Goal: Task Accomplishment & Management: Complete application form

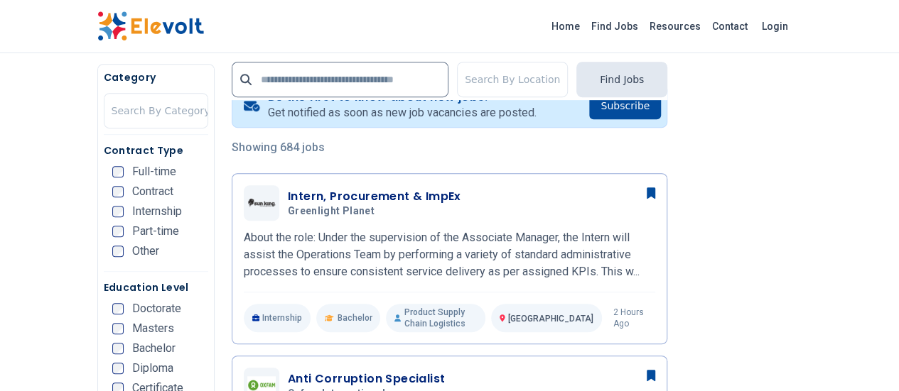
scroll to position [354, 0]
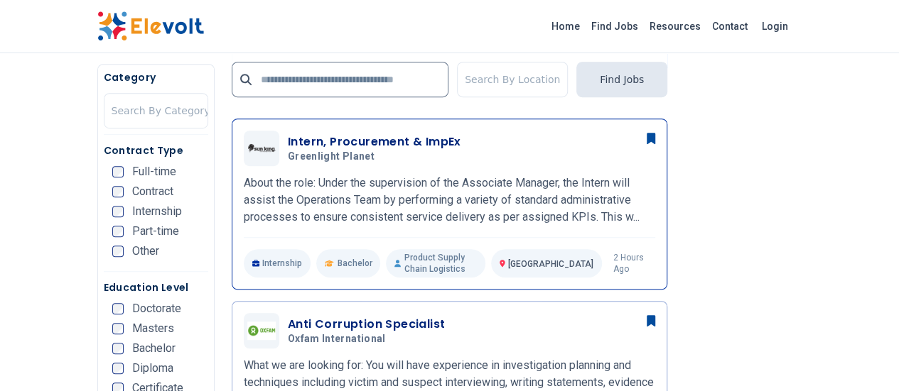
click at [398, 143] on h3 "Intern, Procurement & ImpEx" at bounding box center [374, 142] width 173 height 17
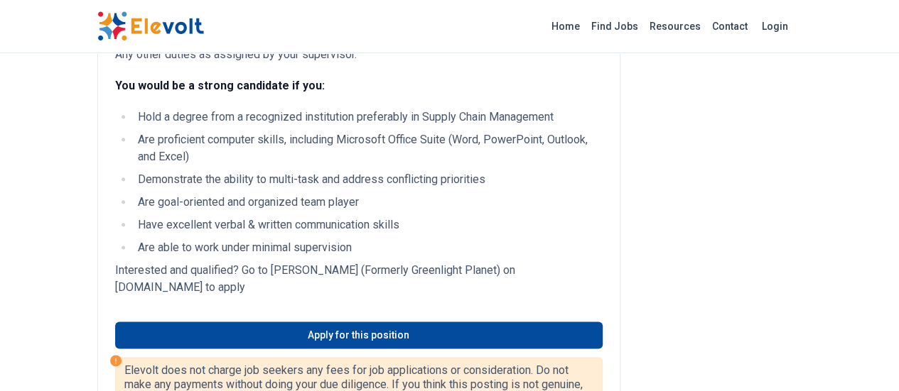
scroll to position [786, 0]
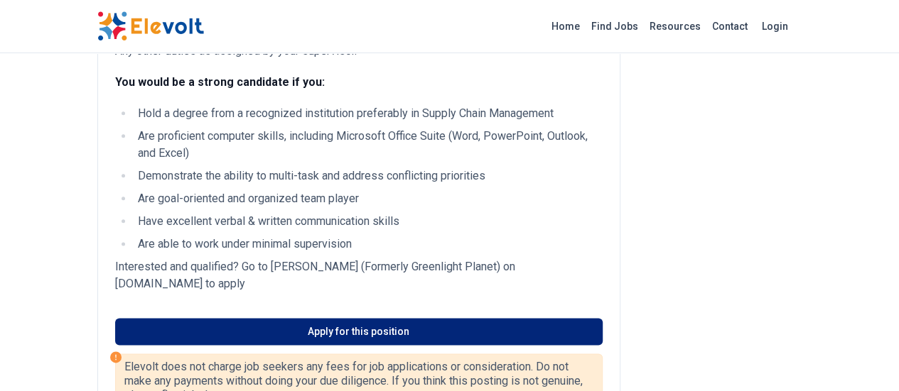
click at [321, 318] on link "Apply for this position" at bounding box center [358, 331] width 487 height 27
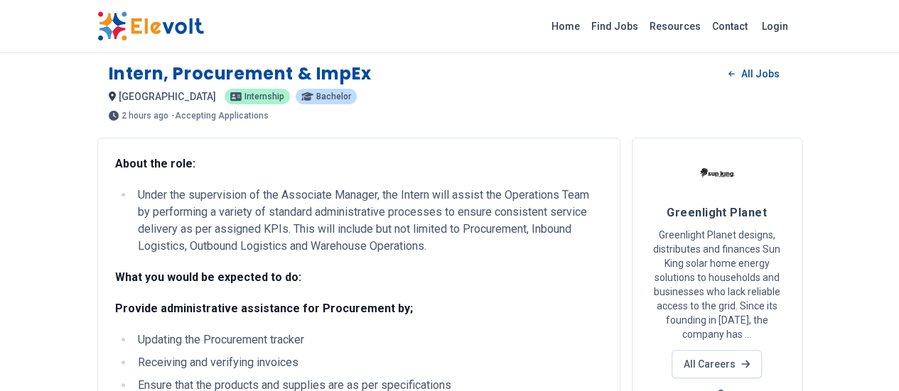
scroll to position [0, 0]
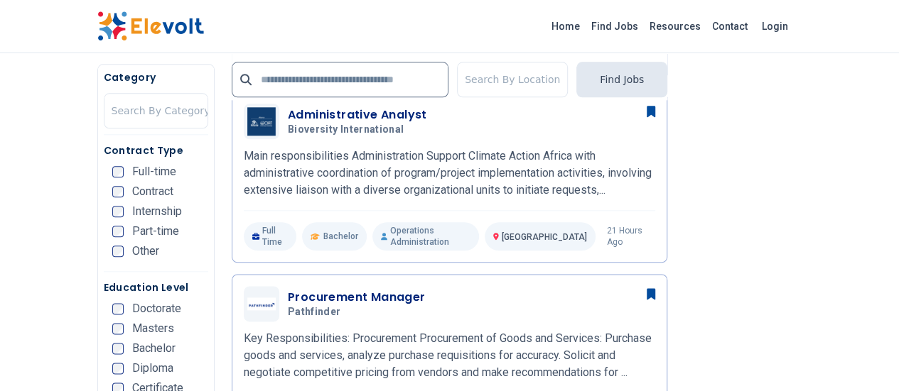
scroll to position [685, 0]
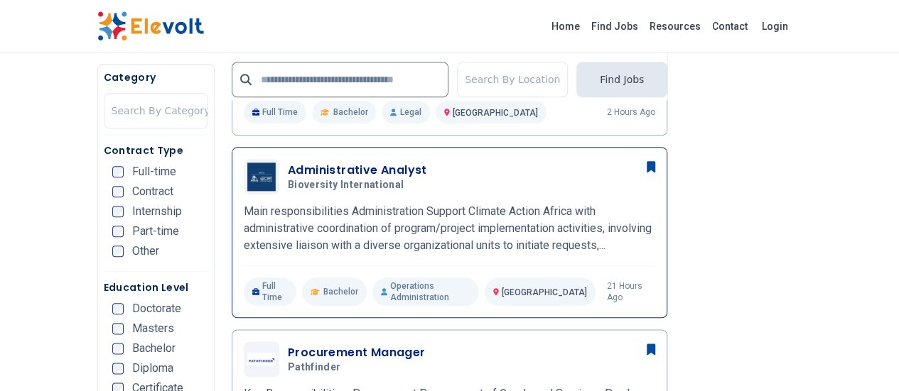
click at [369, 174] on div "Administrative Analyst Bioversity International 08/14/2025 09/13/2025" at bounding box center [471, 177] width 367 height 30
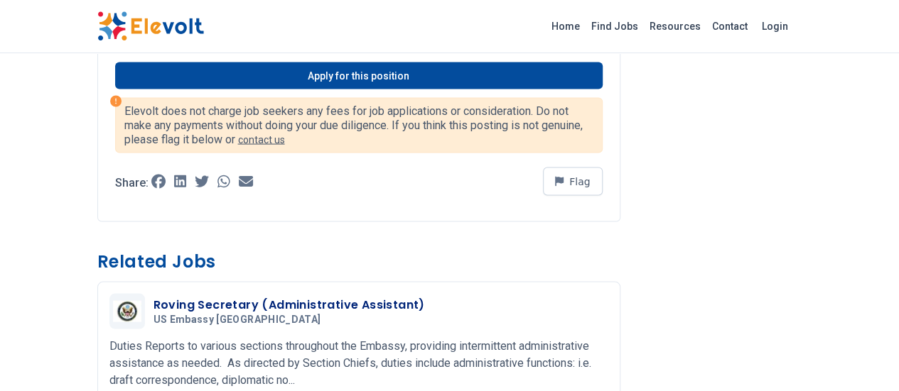
scroll to position [1374, 0]
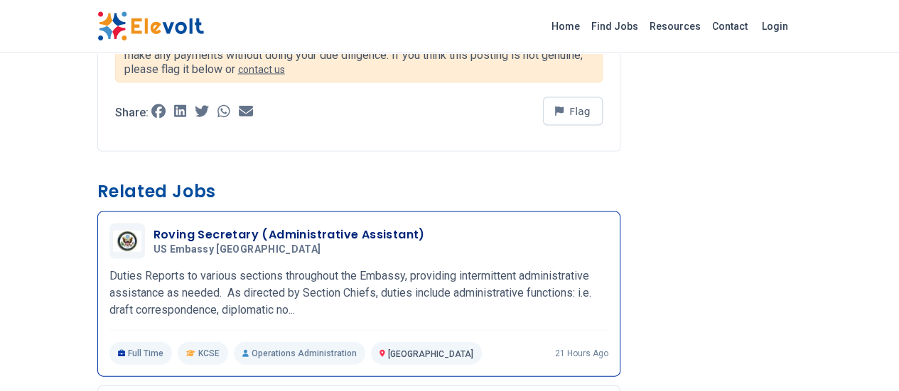
click at [250, 244] on h5 "US Embassy [GEOGRAPHIC_DATA]" at bounding box center [286, 250] width 266 height 13
drag, startPoint x: 226, startPoint y: 58, endPoint x: 215, endPoint y: 59, distance: 11.5
click at [225, 227] on h3 "Roving Secretary (Administrative Assistant)" at bounding box center [288, 235] width 271 height 17
click at [153, 227] on h3 "Roving Secretary (Administrative Assistant)" at bounding box center [288, 235] width 271 height 17
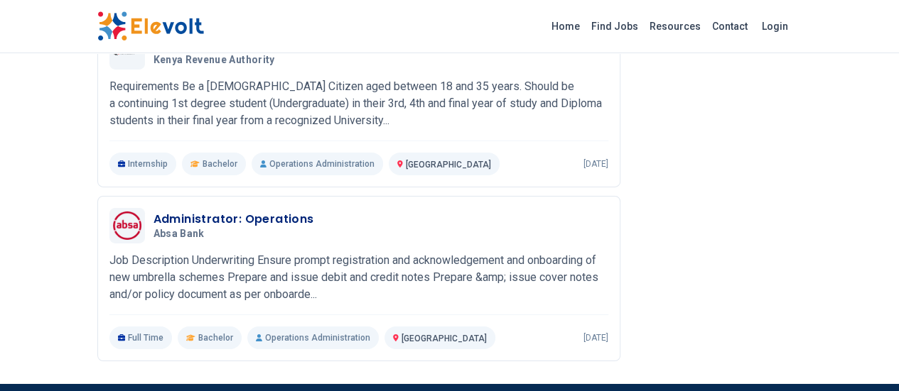
scroll to position [1950, 0]
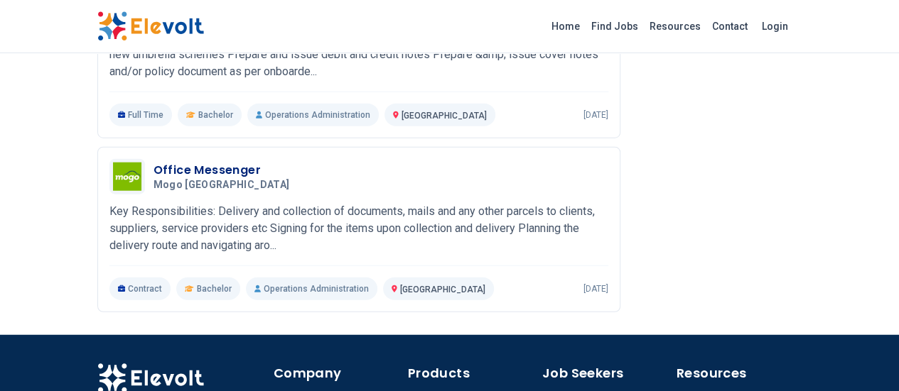
scroll to position [1739, 0]
